Goal: Task Accomplishment & Management: Use online tool/utility

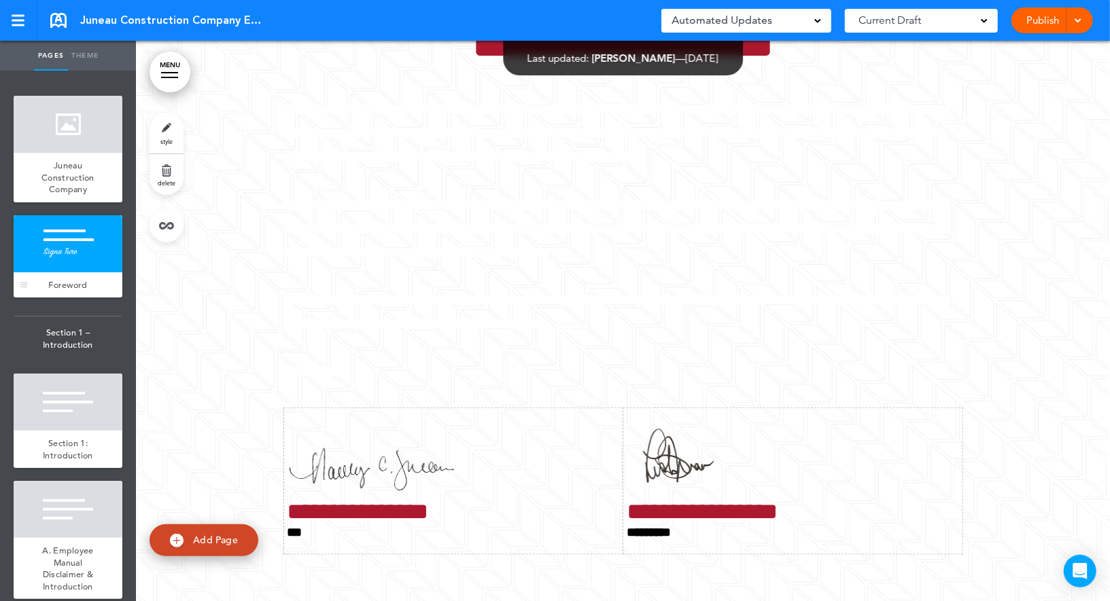
click at [80, 243] on div at bounding box center [68, 243] width 109 height 57
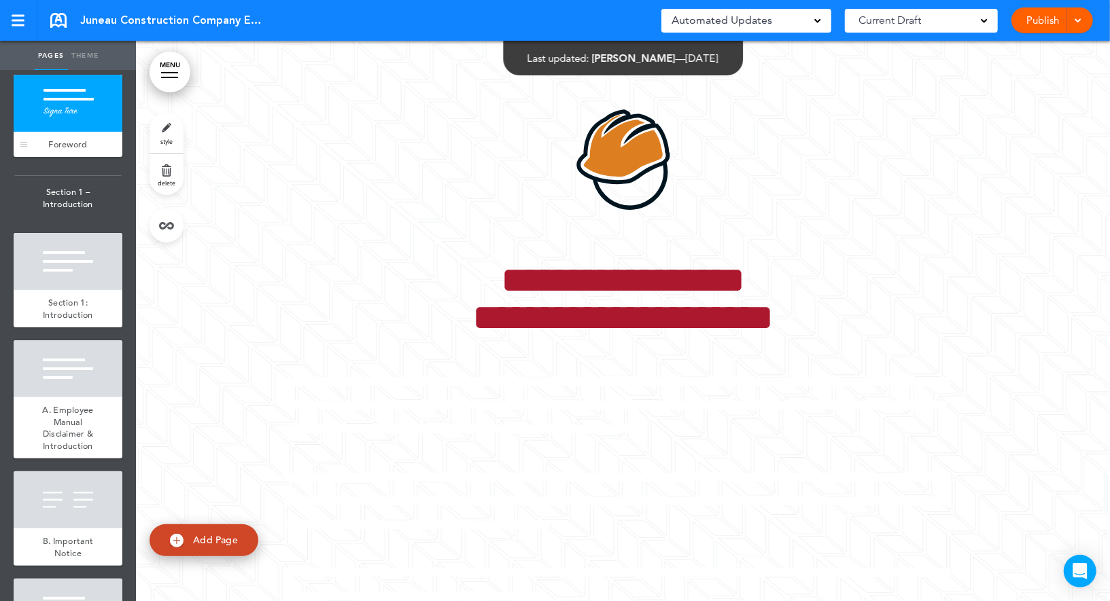
scroll to position [145, 0]
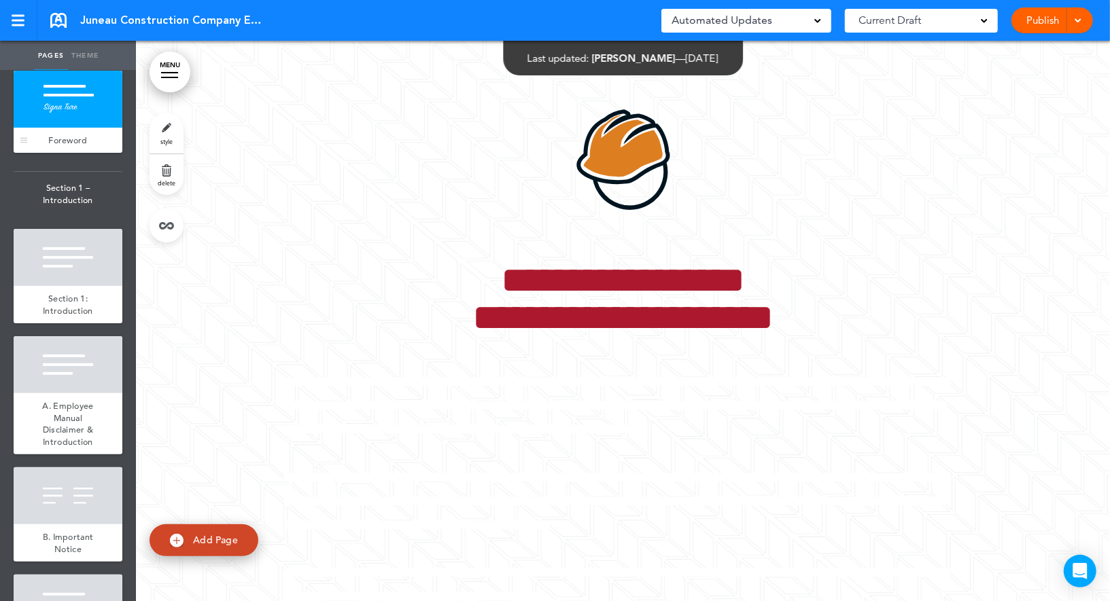
click at [80, 247] on div at bounding box center [68, 257] width 109 height 57
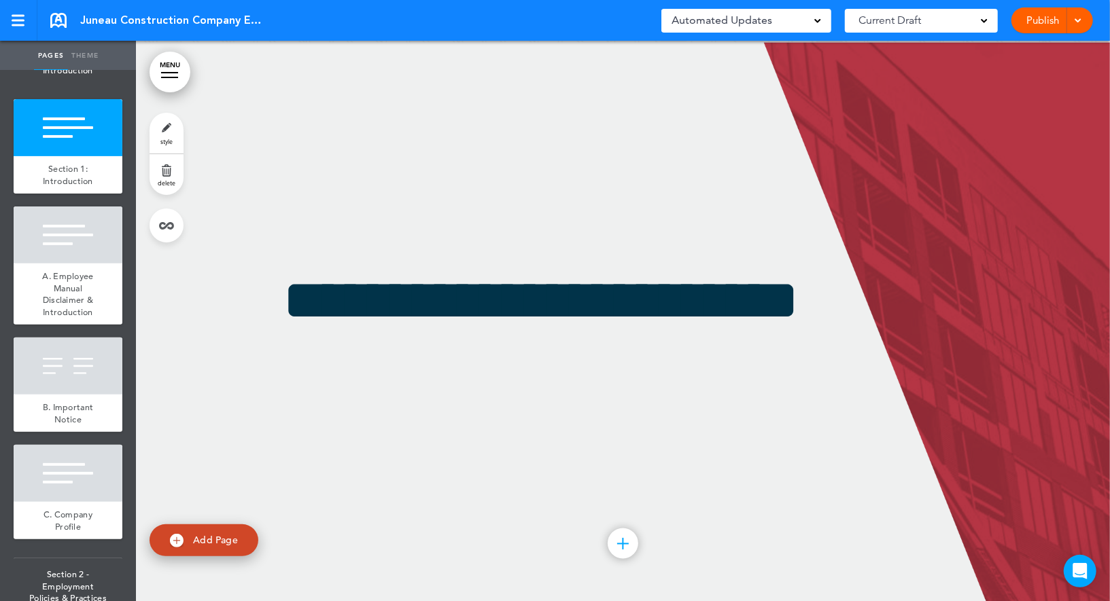
scroll to position [279, 0]
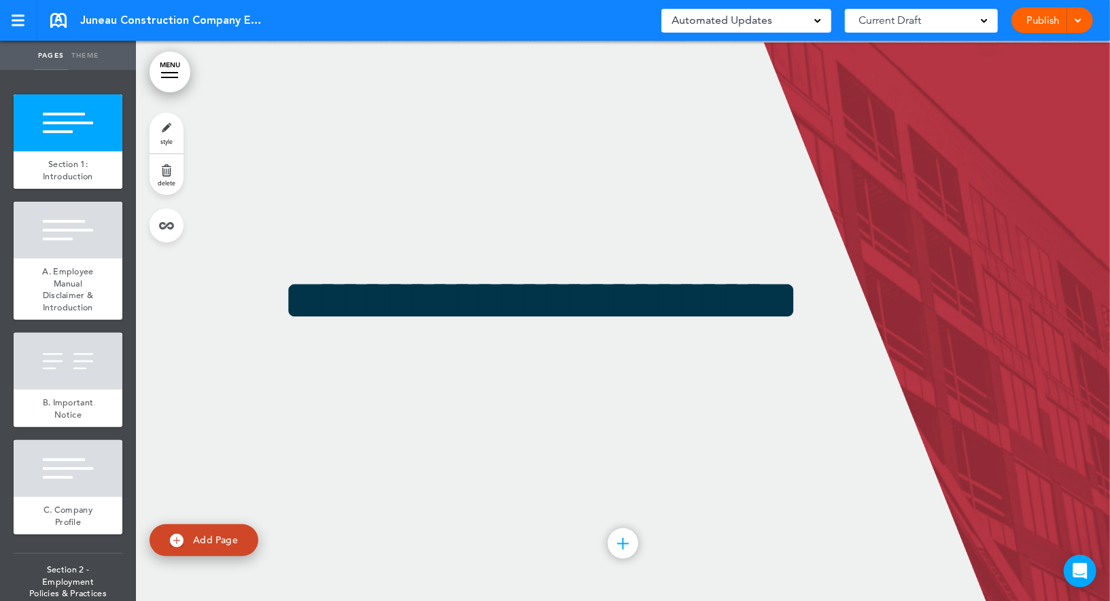
click at [80, 247] on div at bounding box center [68, 230] width 109 height 57
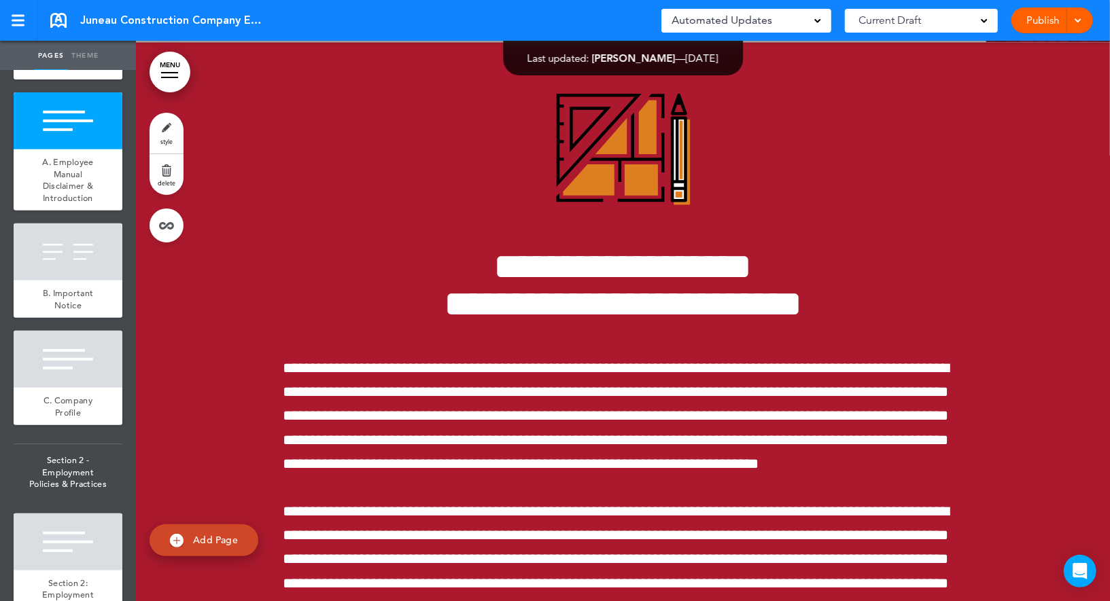
scroll to position [389, 0]
click at [80, 247] on div at bounding box center [68, 251] width 109 height 57
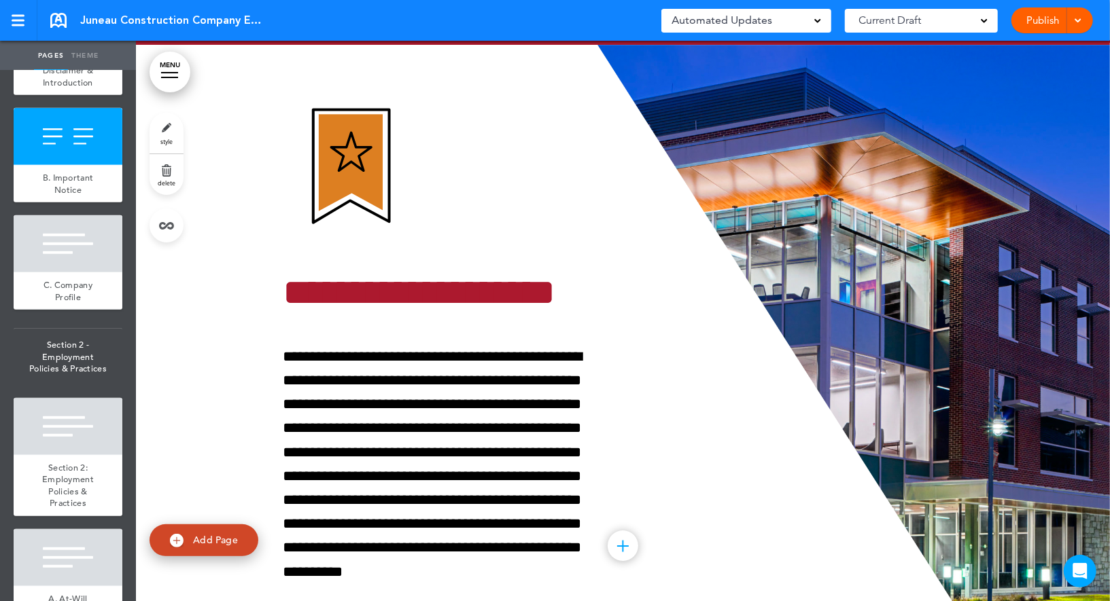
scroll to position [505, 0]
click at [80, 247] on div at bounding box center [68, 243] width 109 height 57
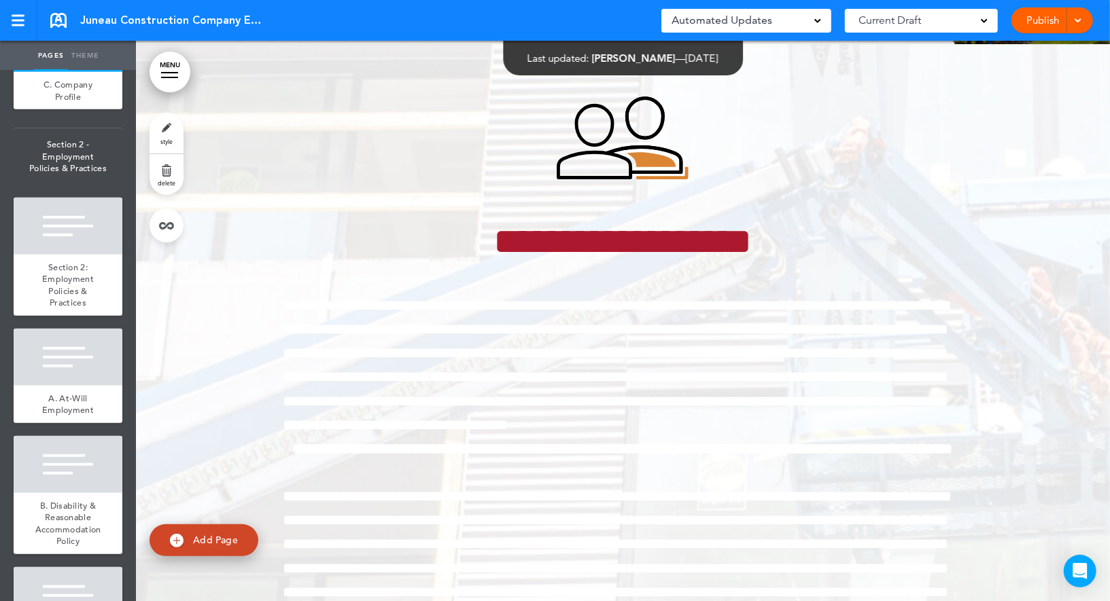
scroll to position [712, 0]
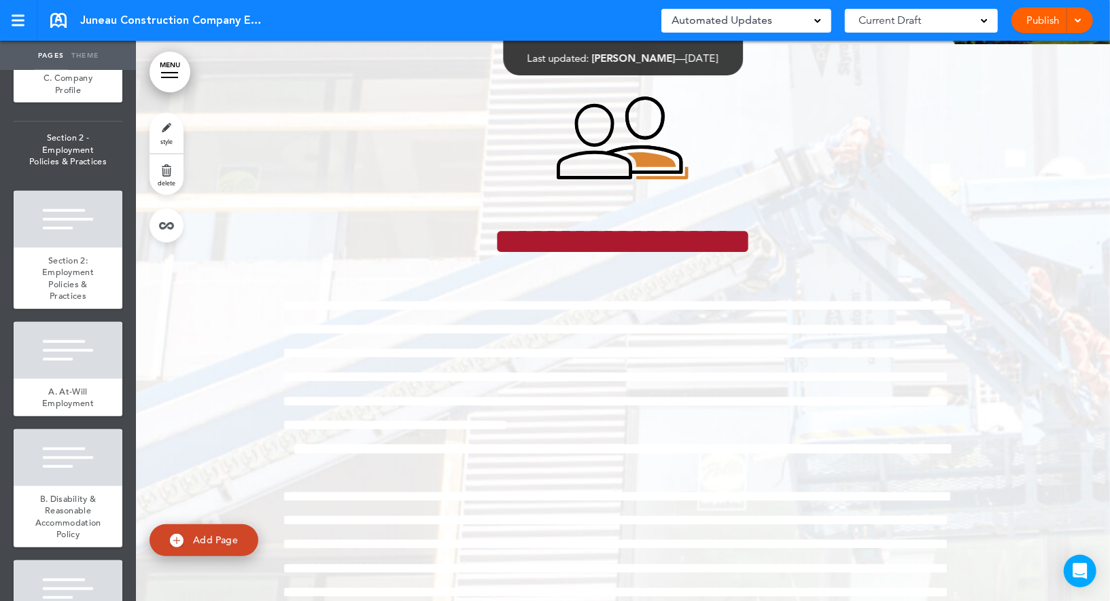
click at [80, 248] on div "Section 2: Employment Policies & Practices" at bounding box center [68, 278] width 109 height 61
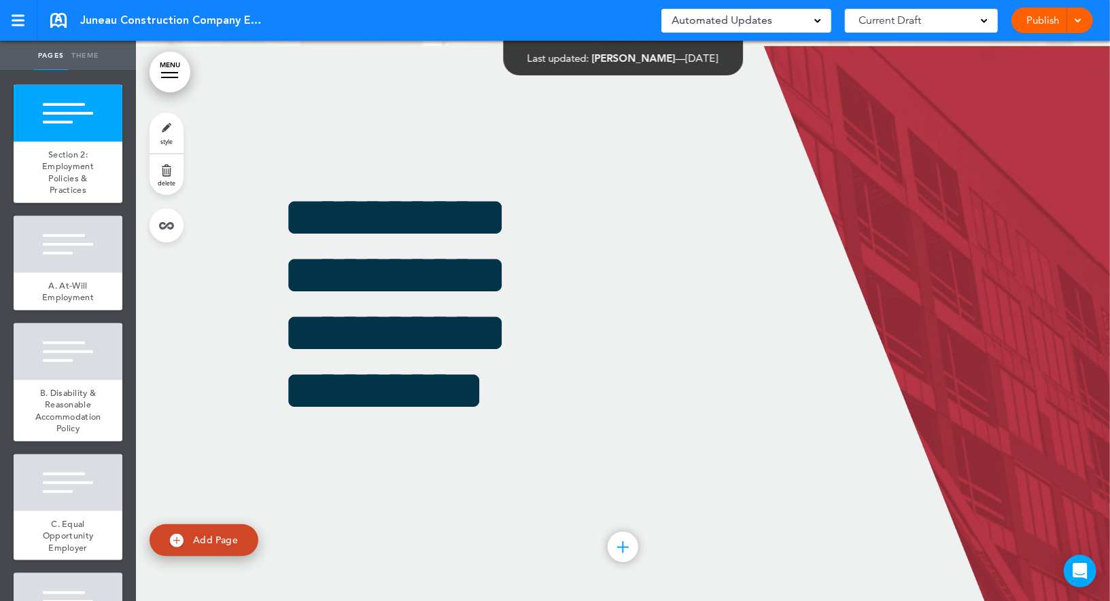
scroll to position [830, 0]
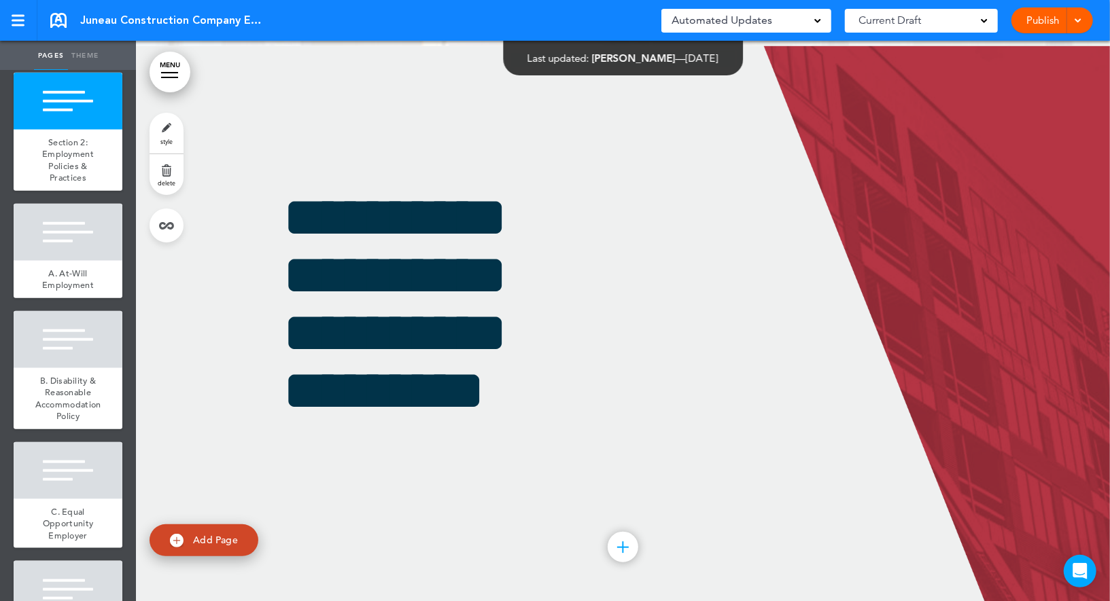
click at [80, 247] on div at bounding box center [68, 232] width 109 height 57
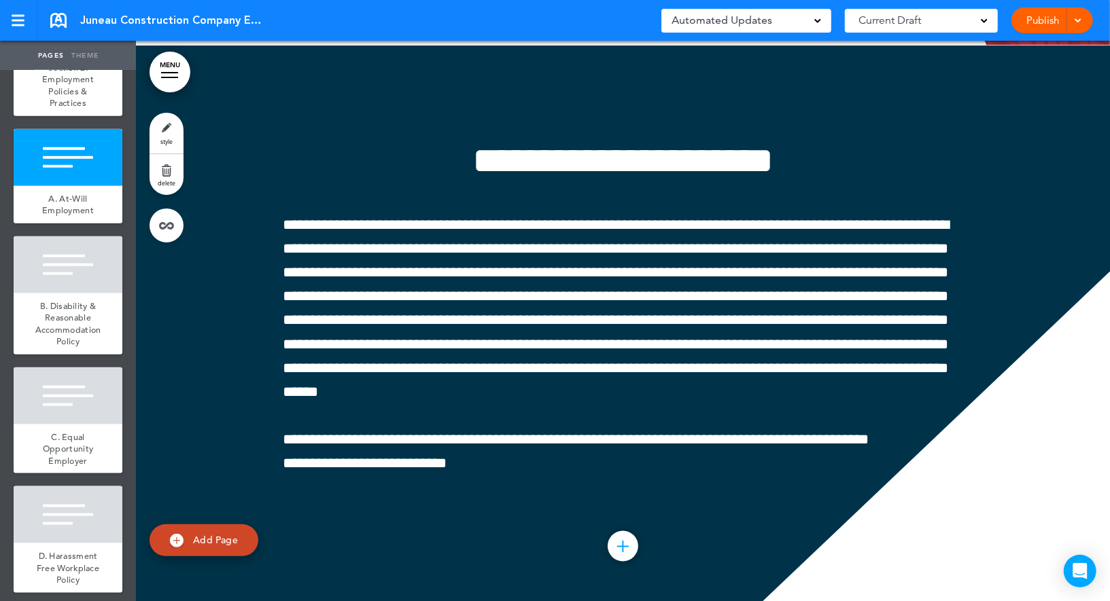
scroll to position [923, 0]
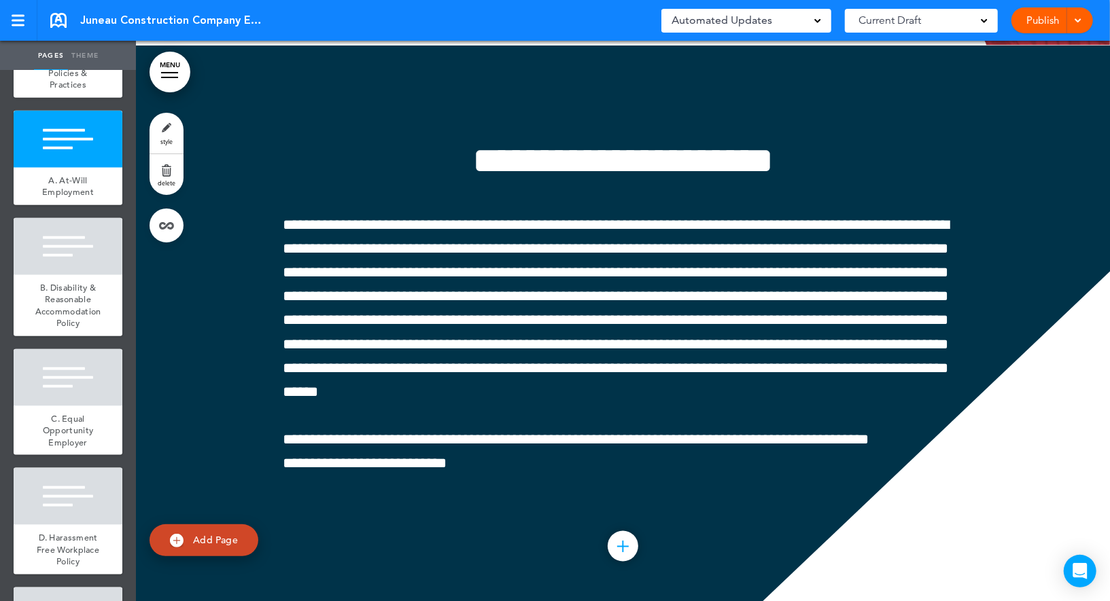
click at [80, 247] on div at bounding box center [68, 246] width 109 height 57
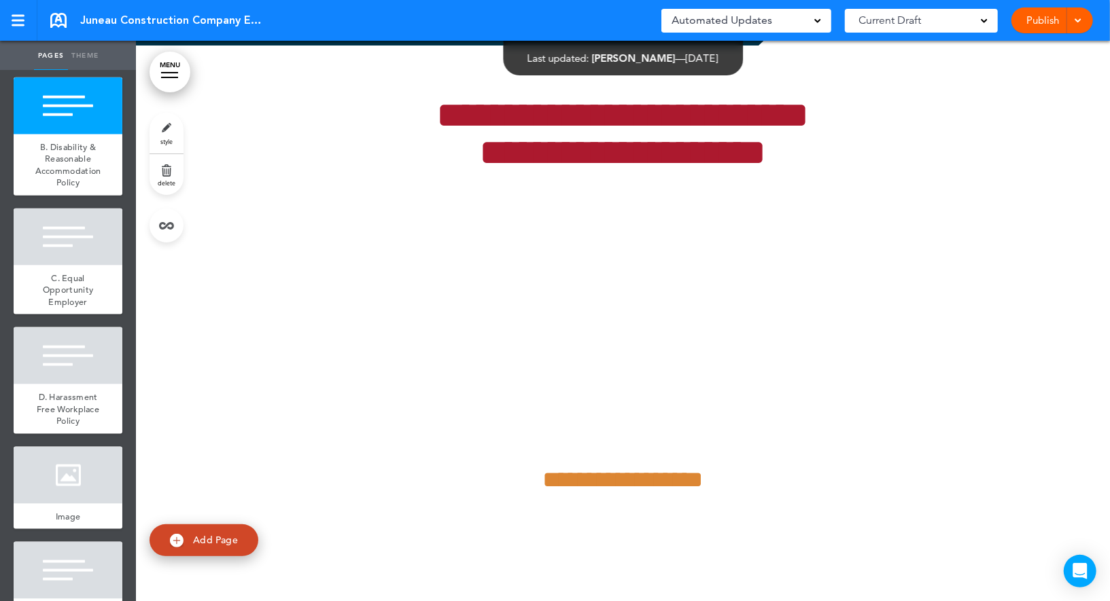
scroll to position [1074, 0]
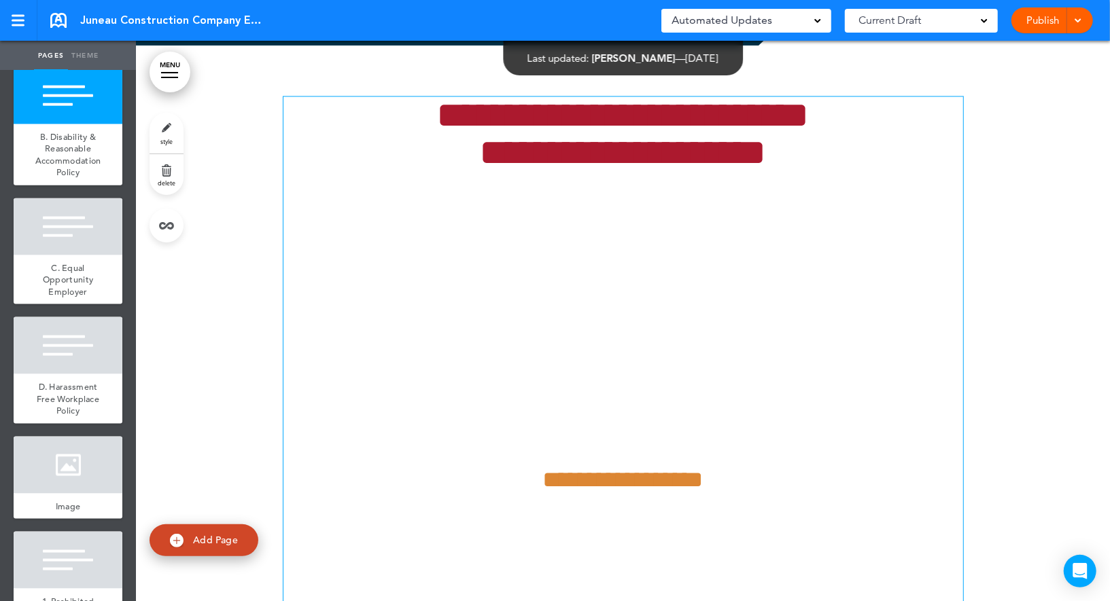
click at [529, 345] on p "**********" at bounding box center [623, 385] width 680 height 120
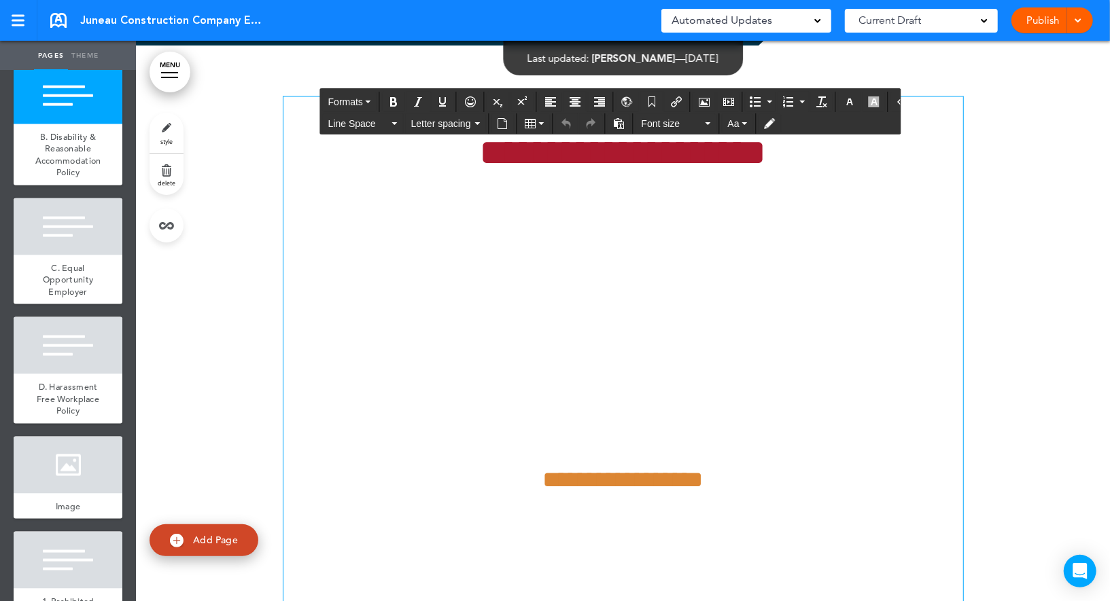
click at [527, 341] on p "**********" at bounding box center [623, 385] width 680 height 120
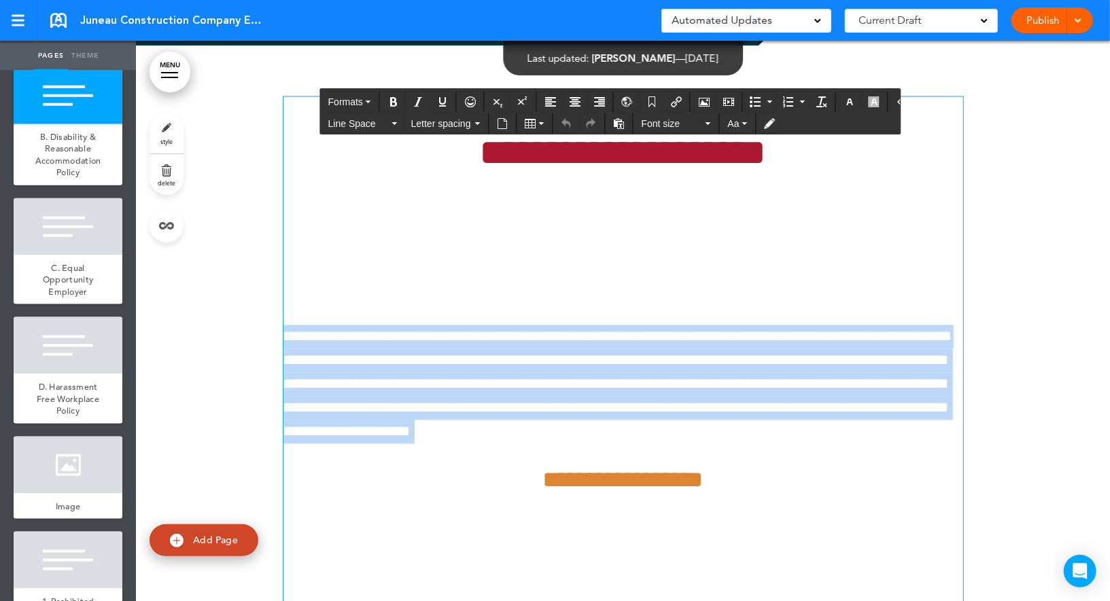
click at [527, 341] on p "**********" at bounding box center [623, 385] width 680 height 120
click at [68, 253] on div at bounding box center [68, 226] width 109 height 57
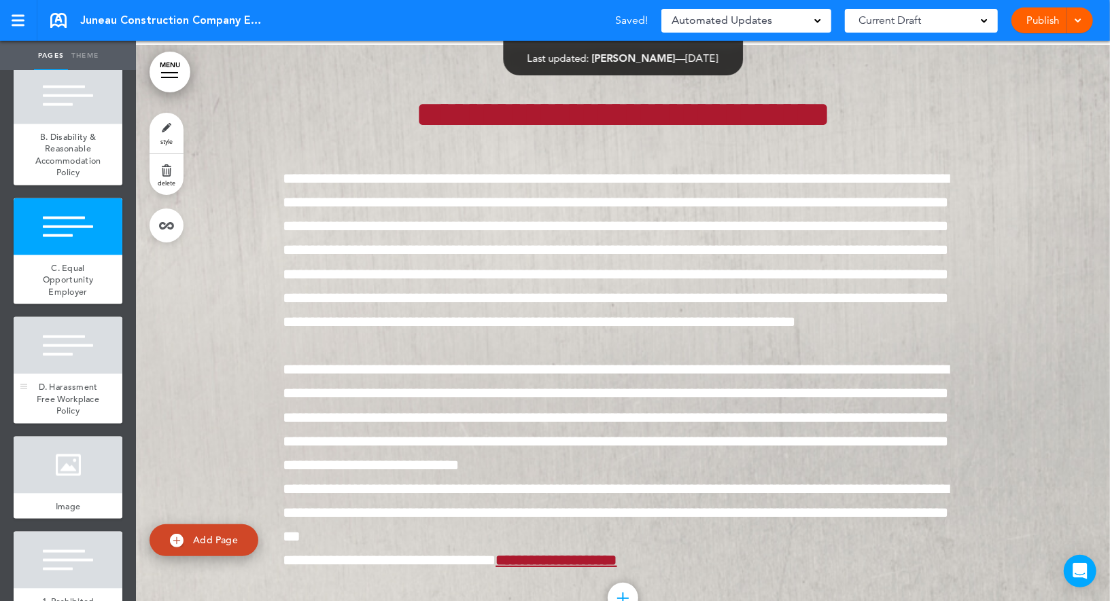
click at [59, 319] on div at bounding box center [68, 345] width 109 height 57
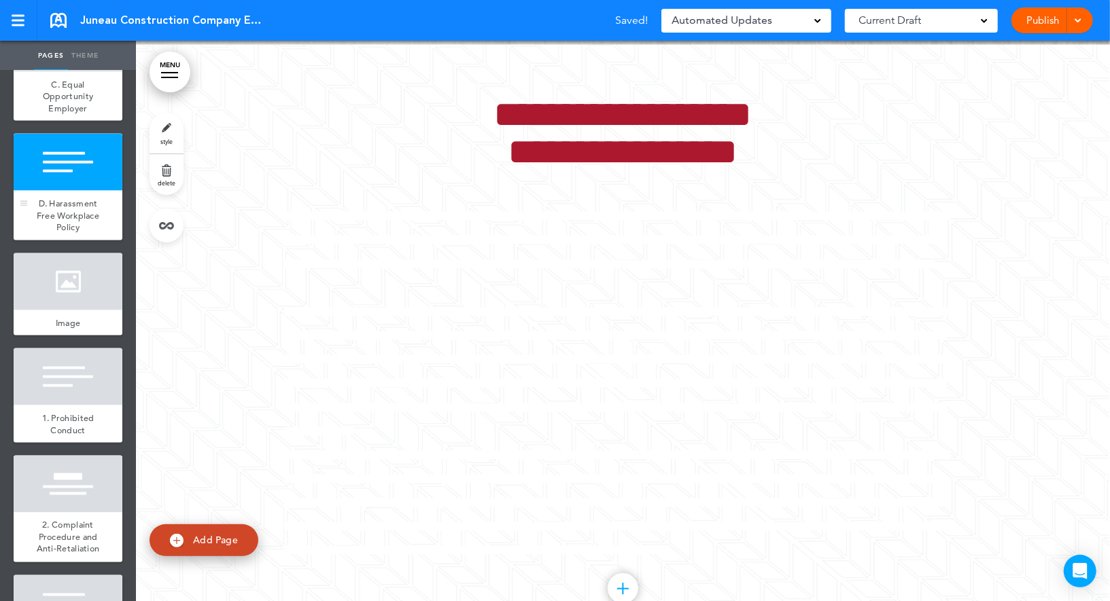
scroll to position [1263, 0]
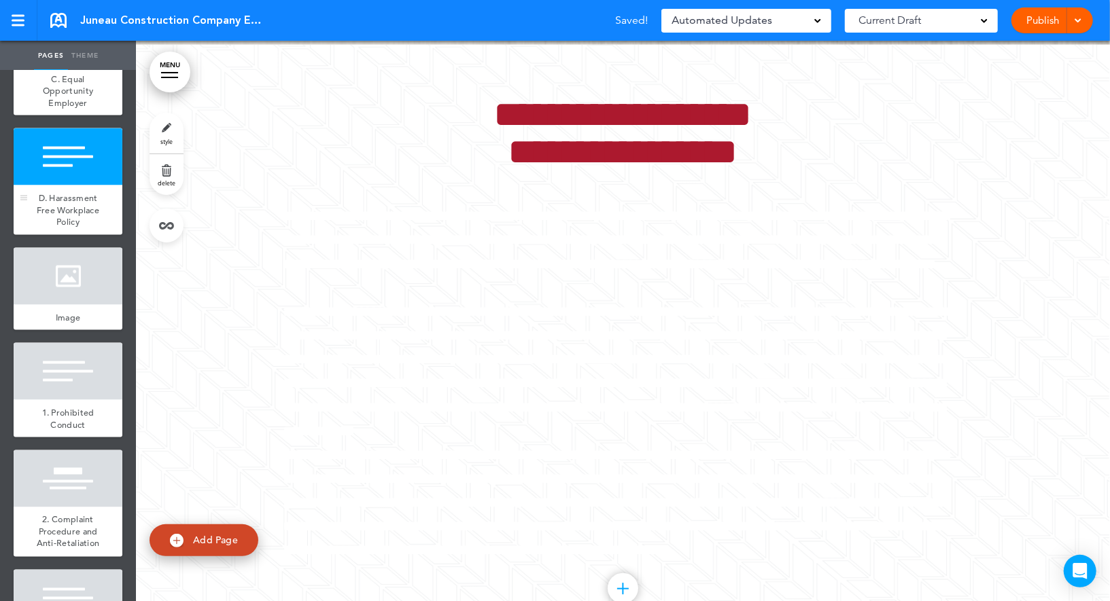
click at [59, 319] on span "Image" at bounding box center [68, 318] width 25 height 12
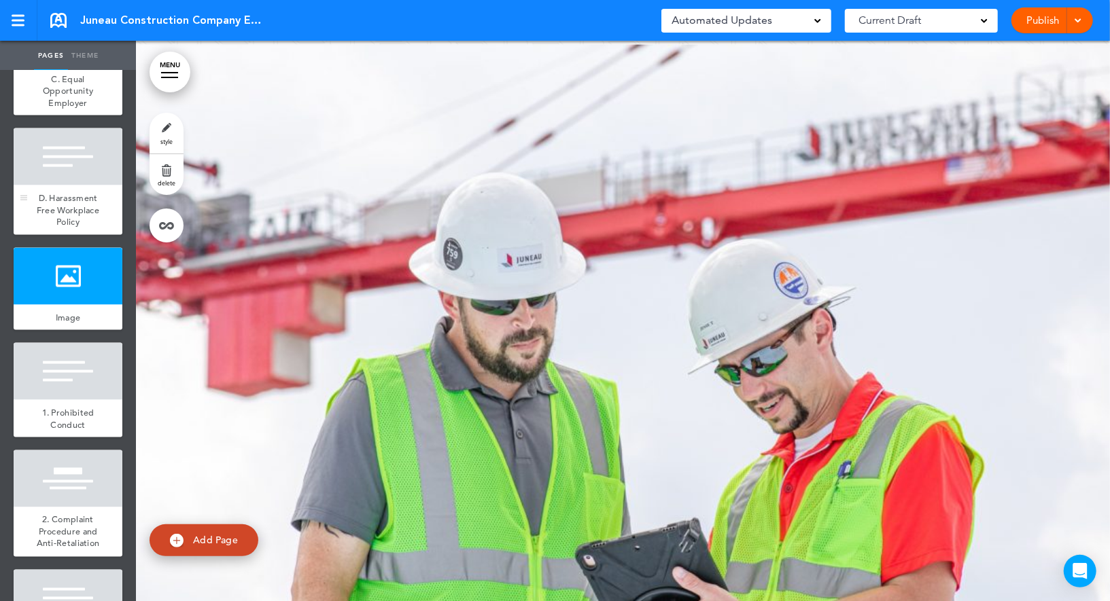
scroll to position [1301, 0]
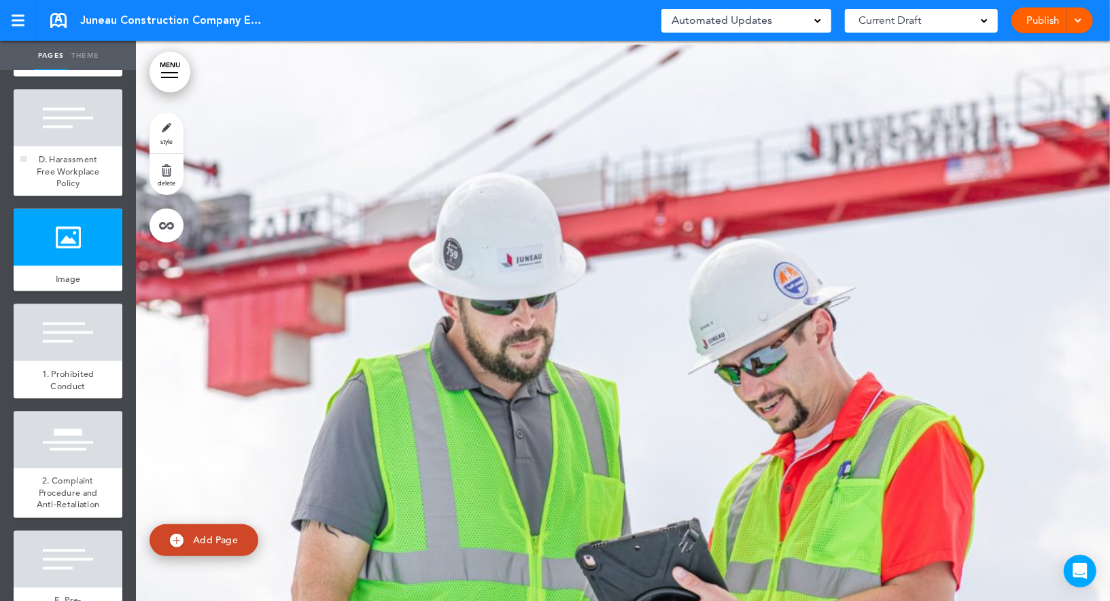
click at [59, 319] on div at bounding box center [68, 332] width 109 height 57
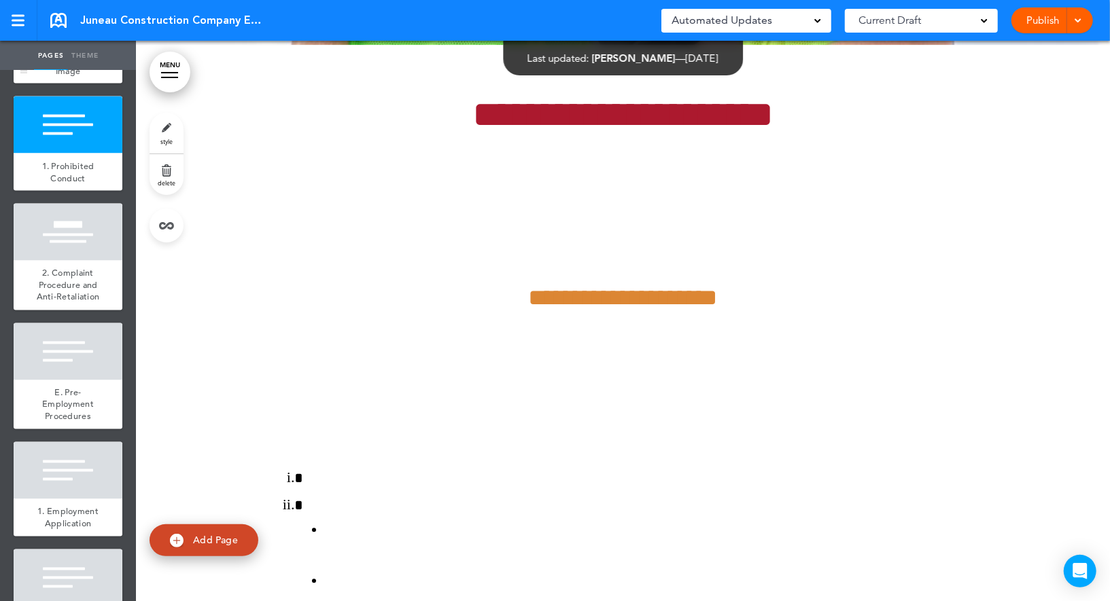
scroll to position [1547, 0]
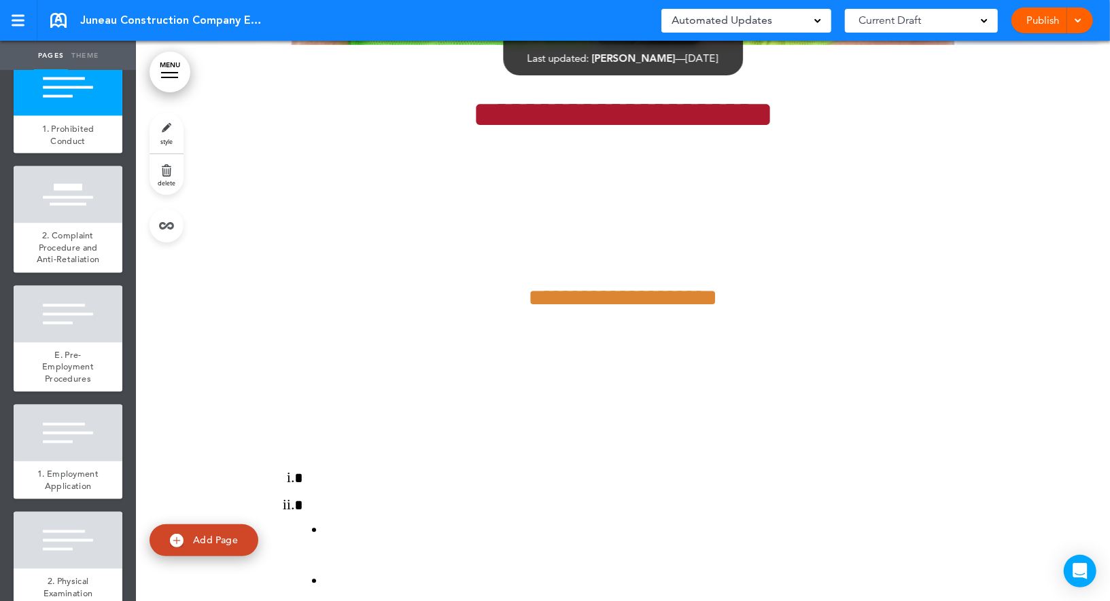
click at [59, 217] on div at bounding box center [68, 194] width 109 height 57
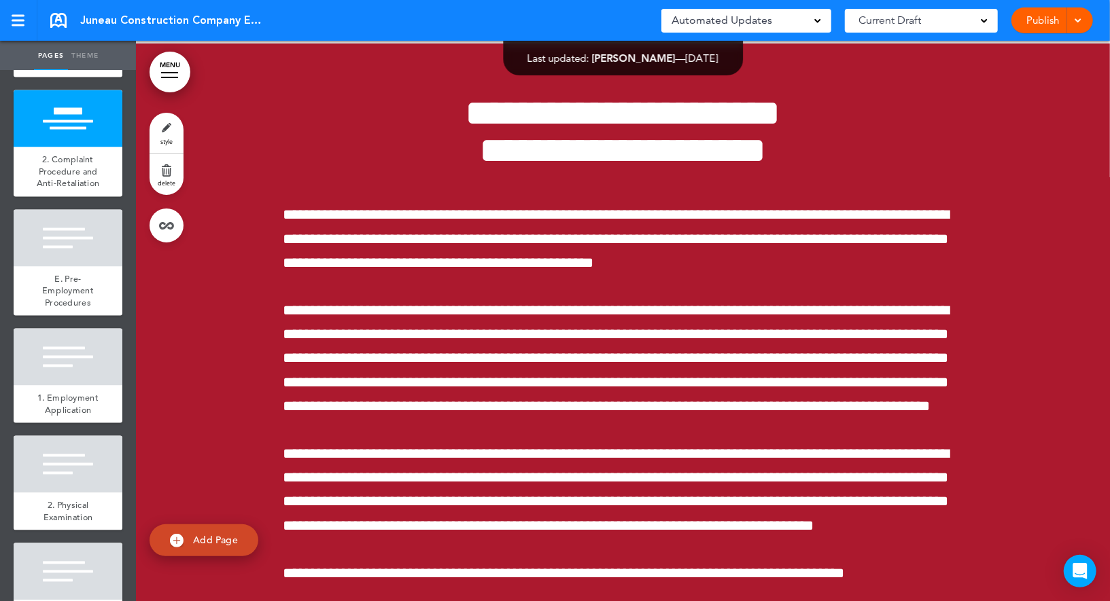
scroll to position [1638, 0]
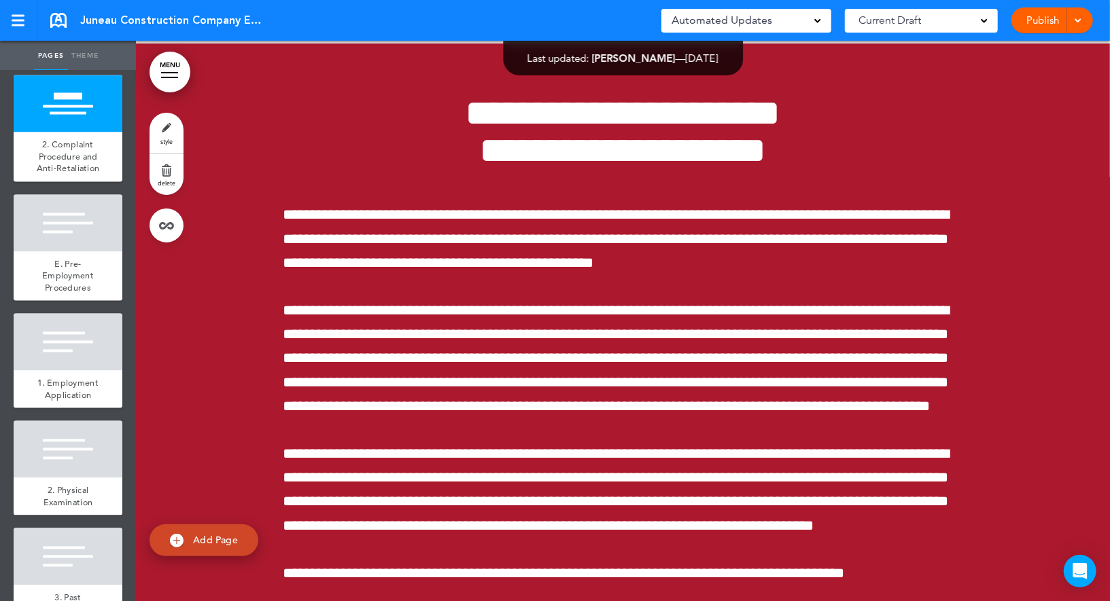
click at [59, 217] on div at bounding box center [68, 223] width 109 height 57
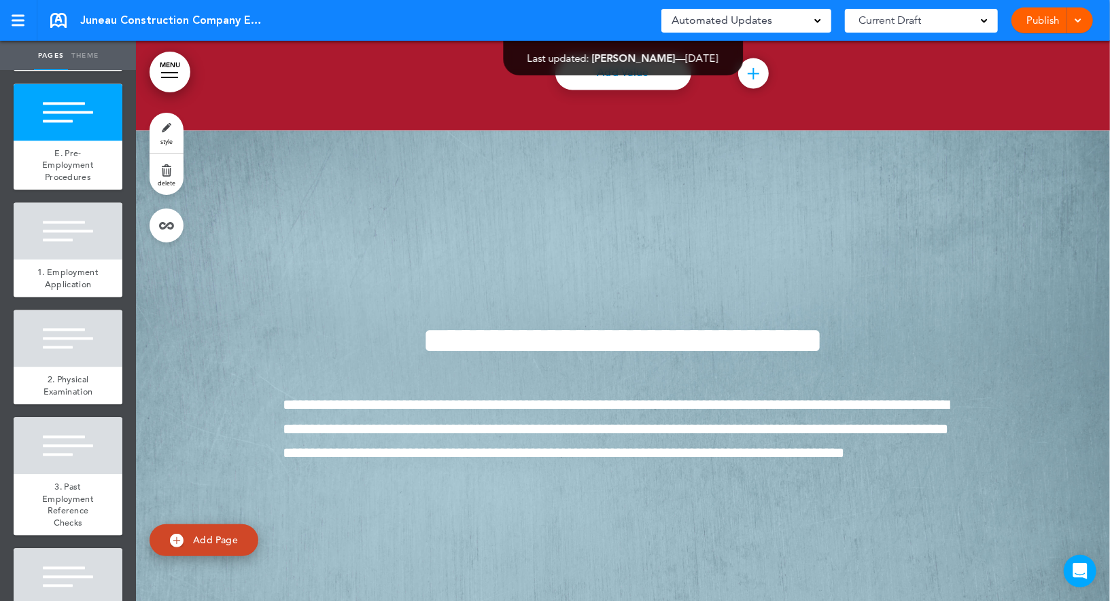
scroll to position [1752, 0]
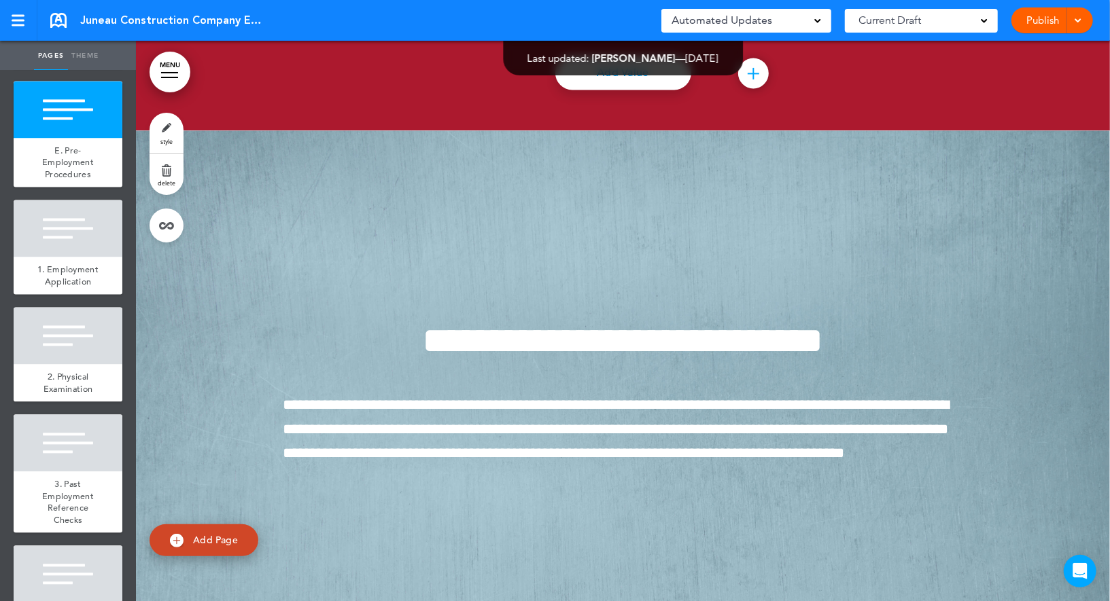
click at [59, 217] on div at bounding box center [68, 228] width 109 height 57
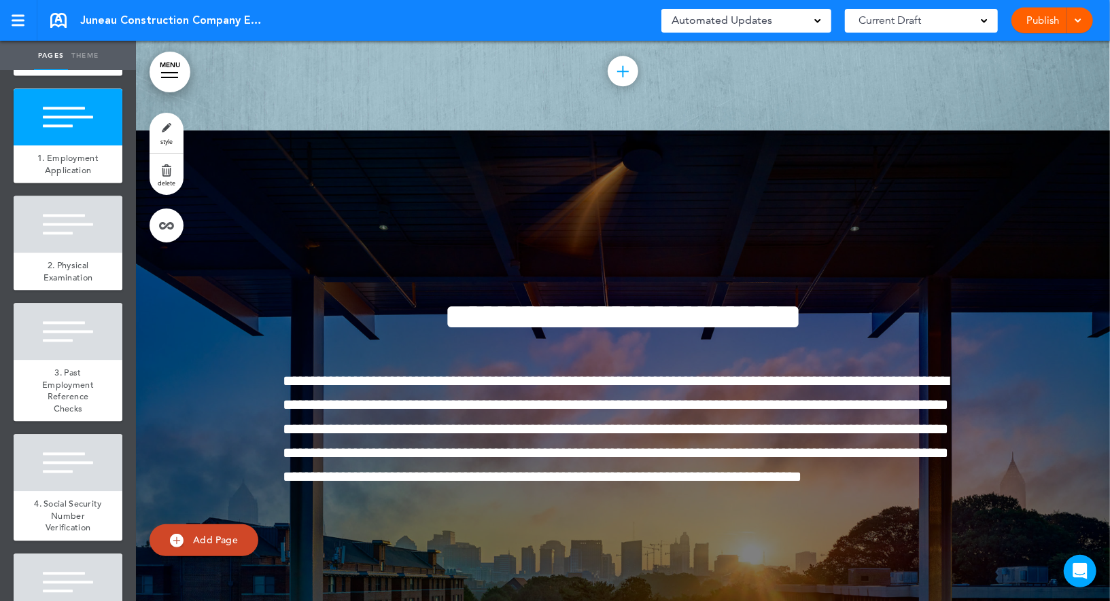
click at [59, 217] on div at bounding box center [68, 224] width 109 height 57
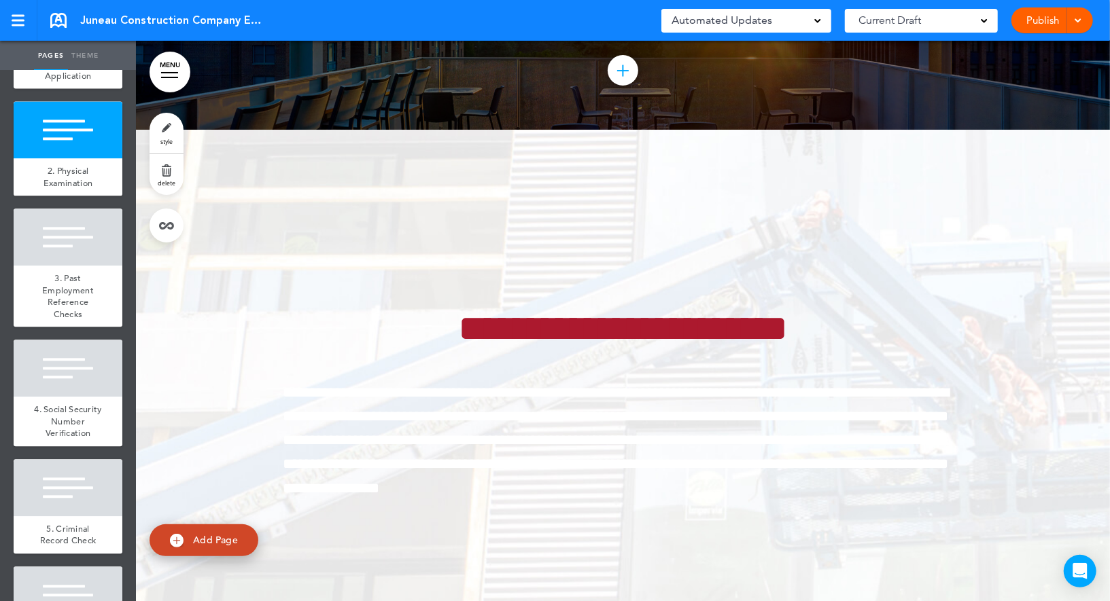
click at [59, 217] on div at bounding box center [68, 237] width 109 height 57
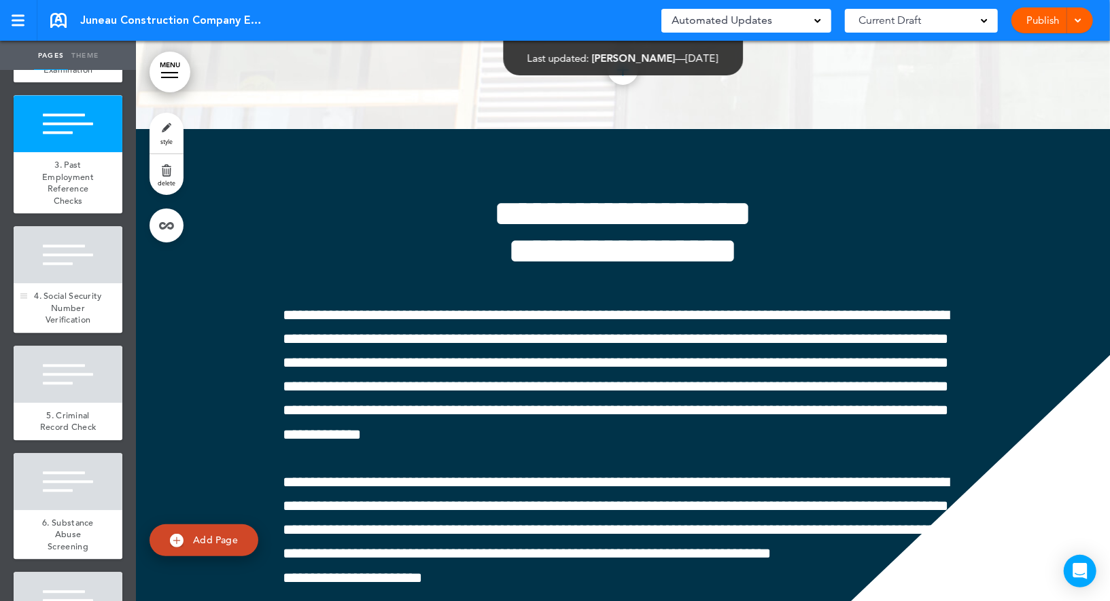
click at [58, 250] on div at bounding box center [68, 254] width 109 height 57
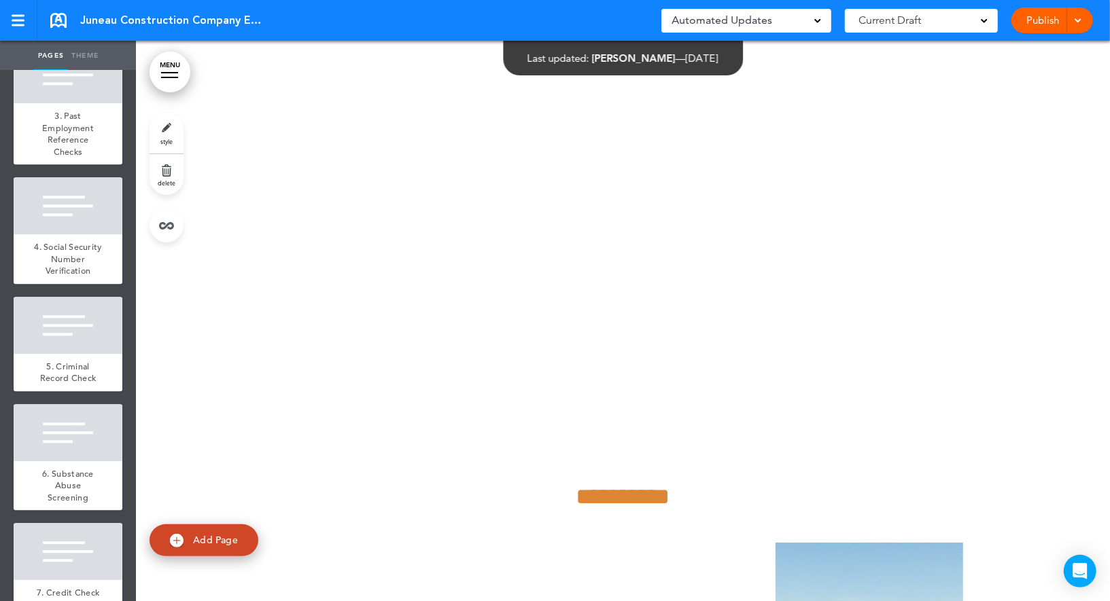
click at [85, 54] on link "Theme" at bounding box center [85, 56] width 34 height 30
select select "****"
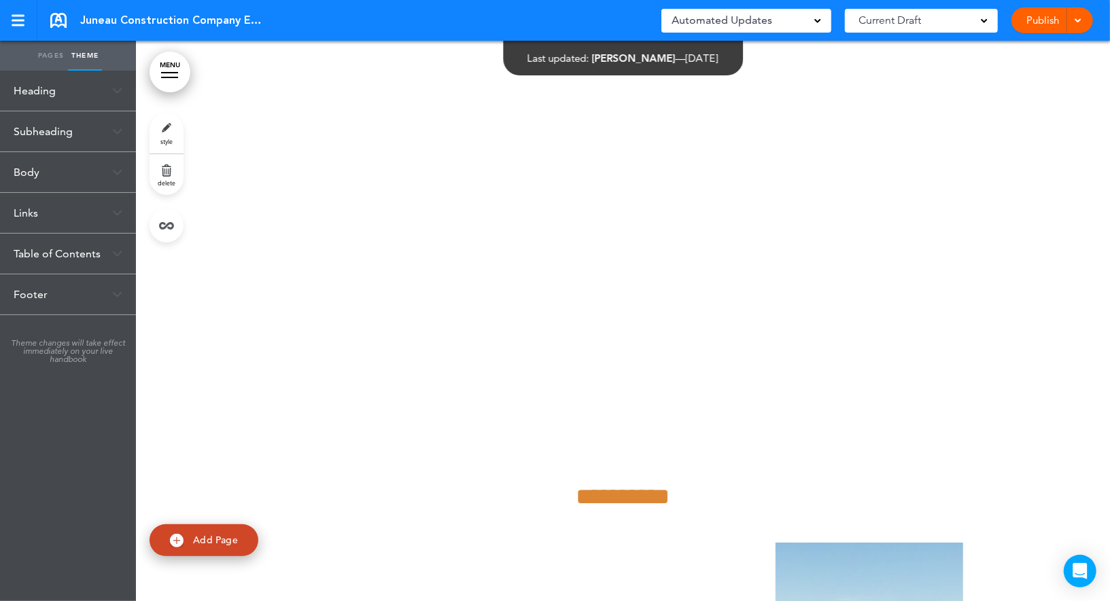
click at [83, 172] on div "Body" at bounding box center [68, 172] width 136 height 40
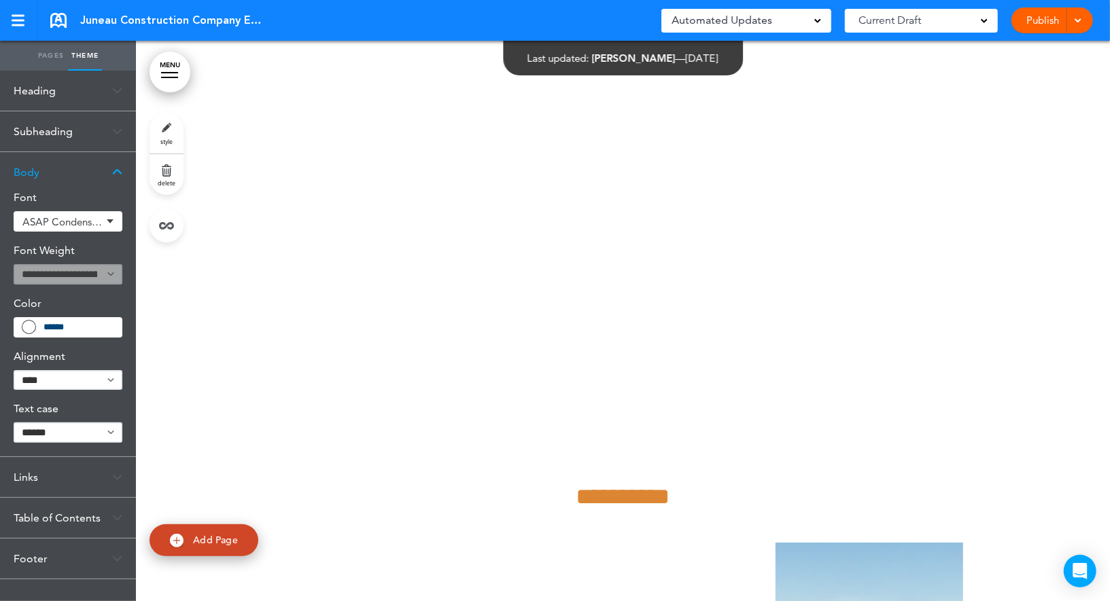
click at [39, 57] on link "Pages" at bounding box center [51, 56] width 34 height 30
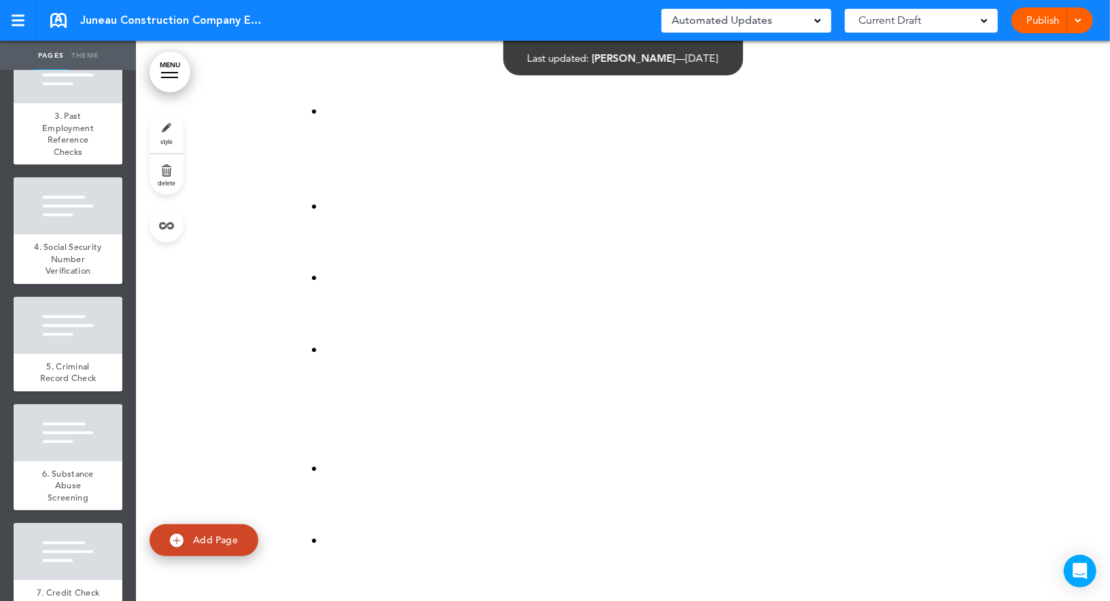
scroll to position [58892, 0]
